Goal: Transaction & Acquisition: Obtain resource

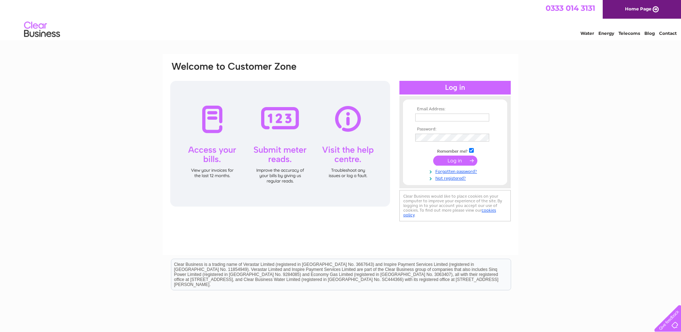
click at [448, 118] on input "text" at bounding box center [452, 118] width 74 height 8
type input "Accounts@cit-sys.co.uk"
click at [455, 159] on input "submit" at bounding box center [455, 161] width 44 height 10
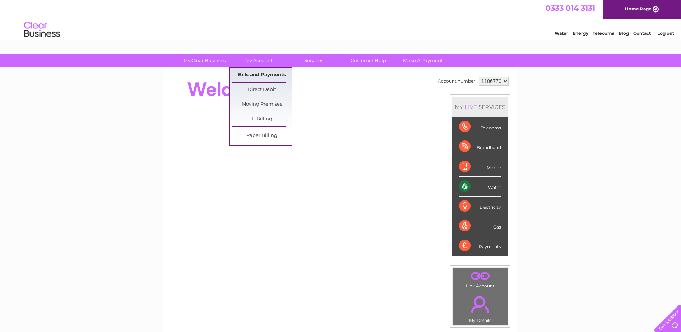
click at [259, 76] on link "Bills and Payments" at bounding box center [261, 75] width 59 height 14
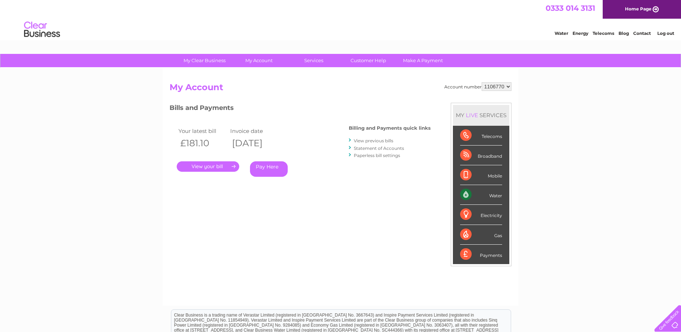
click at [199, 169] on link "." at bounding box center [208, 166] width 63 height 10
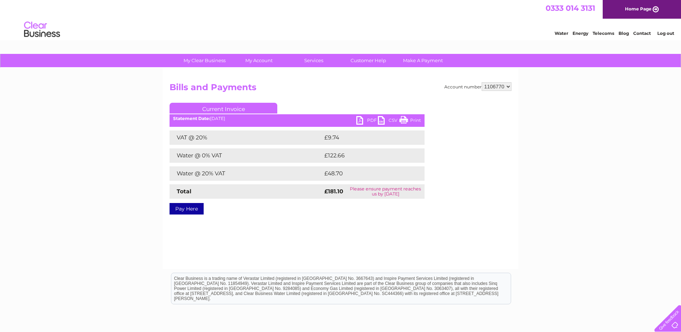
click at [360, 119] on link "PDF" at bounding box center [367, 121] width 22 height 10
click at [665, 33] on link "Log out" at bounding box center [665, 33] width 17 height 5
